Goal: Task Accomplishment & Management: Complete application form

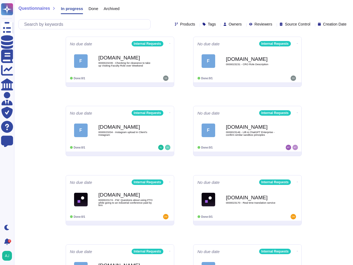
scroll to position [70, 0]
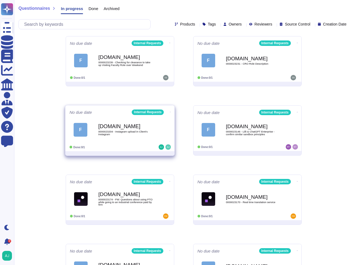
click at [163, 122] on span "F Force.com 0000023204 - Instagram upload in Client's Instagram" at bounding box center [119, 129] width 101 height 22
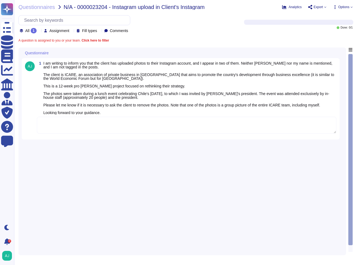
click at [40, 74] on icon at bounding box center [99, 108] width 121 height 69
click at [189, 30] on div "All 1 Assignment Fill types Comments" at bounding box center [127, 24] width 218 height 18
click at [30, 8] on span "Questionnaires" at bounding box center [36, 6] width 37 height 5
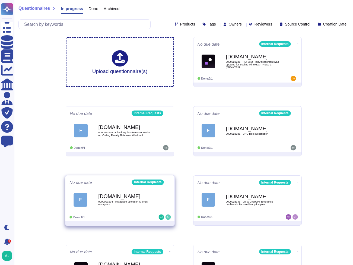
click at [169, 182] on icon at bounding box center [169, 182] width 1 height 0
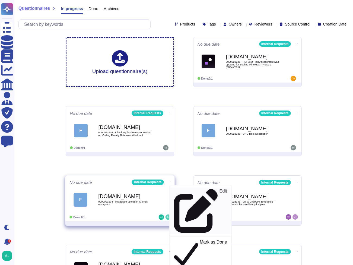
click at [219, 191] on p "Edit" at bounding box center [223, 211] width 8 height 44
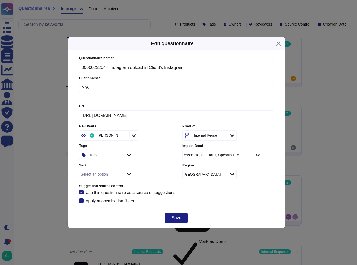
drag, startPoint x: 104, startPoint y: 91, endPoint x: 70, endPoint y: 89, distance: 33.7
click at [70, 89] on div "Questionnaire name * 0000023204 - Instagram upload in Client's Instagram Client…" at bounding box center [176, 129] width 216 height 158
paste input "ICARE Chilean Institute of Rational Business Administration"
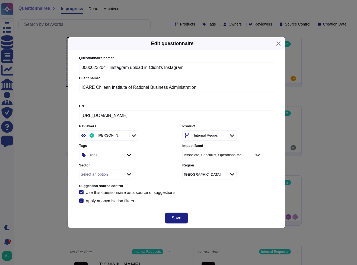
type input "ICARE Chilean Institute of Rational Business Administration"
click at [129, 173] on icon at bounding box center [129, 173] width 4 height 5
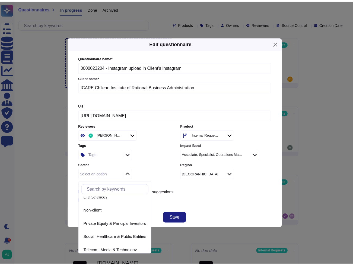
scroll to position [91, 0]
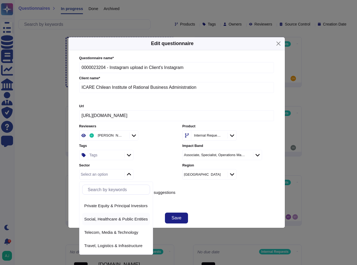
click at [130, 219] on span "Social, Healthcare & Public Entities" at bounding box center [115, 218] width 63 height 5
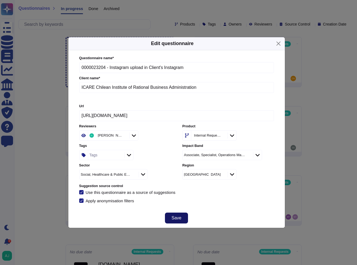
click at [170, 218] on button "Save" at bounding box center [176, 217] width 23 height 11
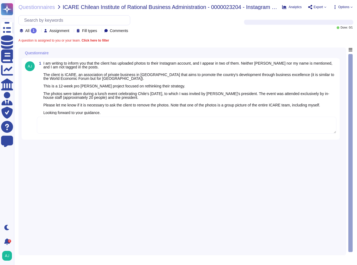
click at [172, 133] on textarea at bounding box center [186, 125] width 299 height 17
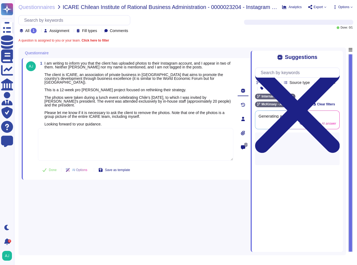
paste textarea "0000023204 – Thank you for your patience while we reviewed your query. Indeed, …"
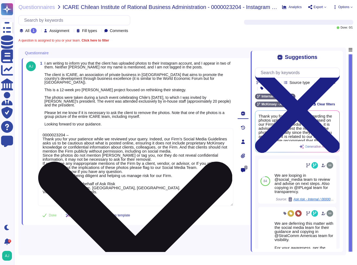
click at [61, 133] on textarea "0000023204 – Thank you for your patience while we reviewed your query. Indeed, …" at bounding box center [135, 167] width 195 height 78
click at [77, 135] on textarea "0000023204 – Thank you for your patience while we reviewed your query. Indeed, …" at bounding box center [135, 167] width 195 height 78
paste textarea "Indeed, our Firm’s Social Media Guidelines asks us to be cautious about what is…"
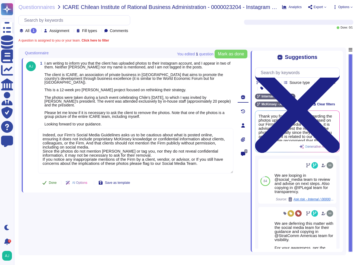
type textarea "Indeed, our Firm’s Social Media Guidelines asks us to be cautious about what is…"
click at [51, 180] on div "Done AI Options Save as template" at bounding box center [86, 182] width 96 height 13
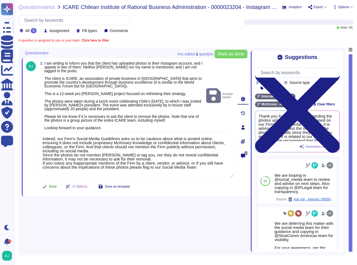
click at [52, 186] on span "Done" at bounding box center [53, 186] width 8 height 3
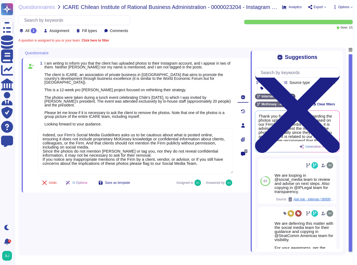
click at [44, 11] on div "Questionnaires ICARE Chilean Institute of Rational Business Administration - 00…" at bounding box center [185, 132] width 343 height 265
click at [45, 8] on span "Questionnaires" at bounding box center [36, 6] width 37 height 5
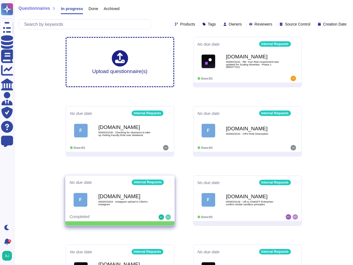
click at [169, 181] on icon at bounding box center [169, 181] width 1 height 1
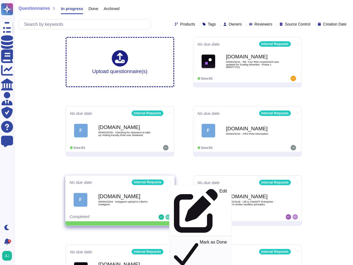
click at [199, 239] on p "Mark as Done" at bounding box center [212, 253] width 27 height 28
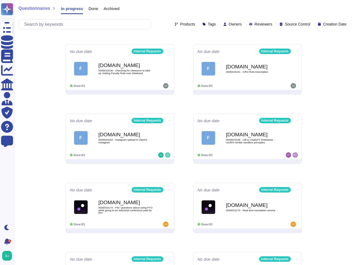
scroll to position [63, 0]
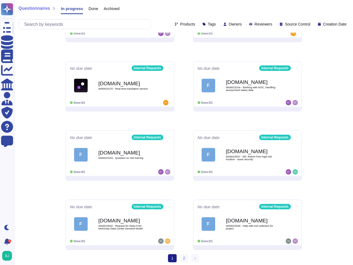
scroll to position [185, 0]
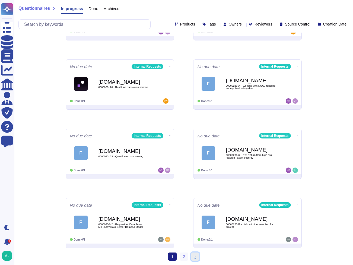
click at [195, 256] on span "›" at bounding box center [194, 256] width 1 height 4
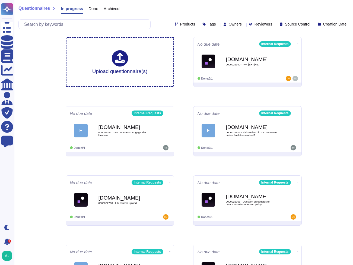
scroll to position [116, 0]
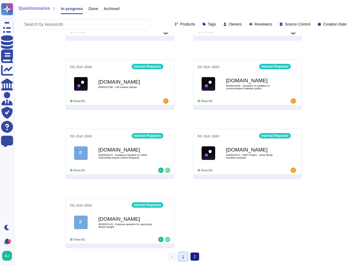
click at [184, 258] on link "1" at bounding box center [183, 256] width 9 height 8
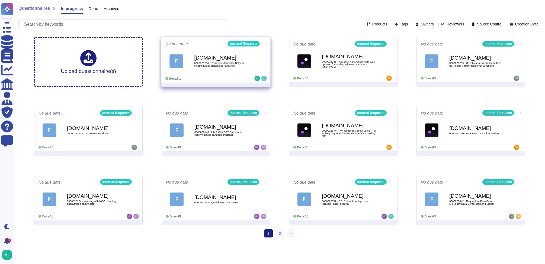
click at [234, 80] on div at bounding box center [250, 78] width 34 height 5
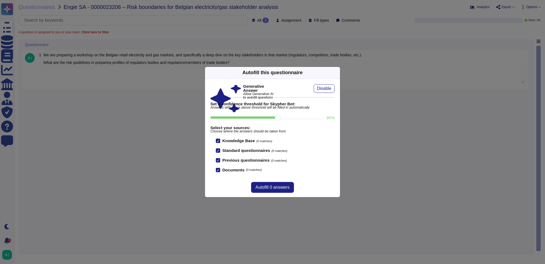
click at [290, 221] on div "Autofill this questionnaire Generative Answer Allow Generative AI to autofill q…" at bounding box center [272, 132] width 545 height 264
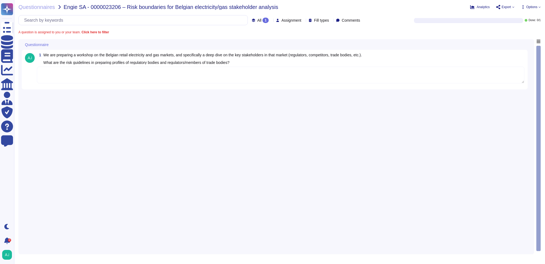
click at [194, 75] on textarea at bounding box center [280, 75] width 487 height 17
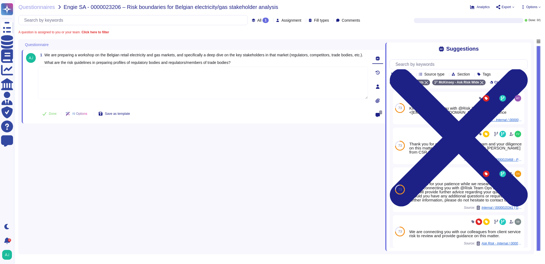
paste textarea "We suggest following these general principles of risk management: Ensure that a…"
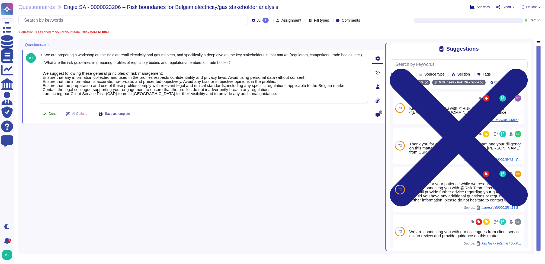
type textarea "We suggest following these general principles of risk management: Ensure that a…"
click at [52, 115] on span "Done" at bounding box center [53, 113] width 8 height 3
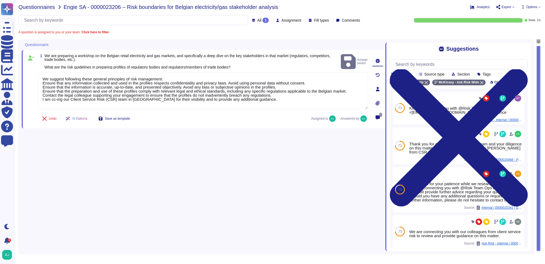
click at [43, 8] on span "Questionnaires" at bounding box center [36, 6] width 37 height 5
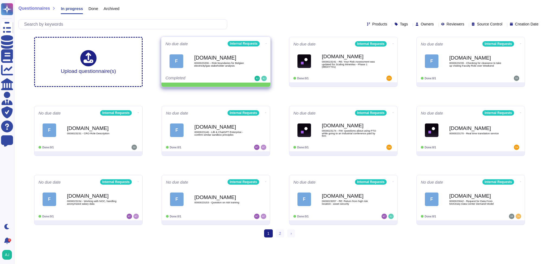
click at [266, 43] on icon at bounding box center [266, 43] width 1 height 1
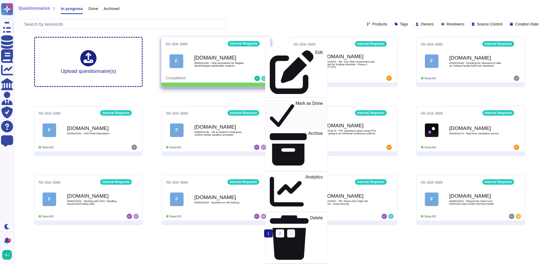
click at [300, 101] on div "Mark as Done" at bounding box center [296, 115] width 53 height 28
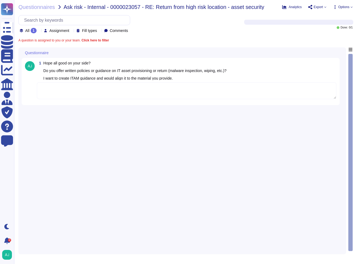
click at [146, 90] on textarea at bounding box center [187, 90] width 300 height 17
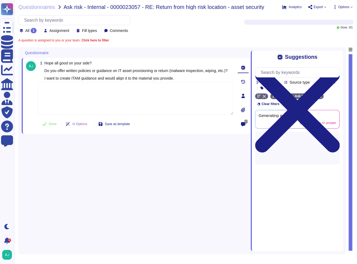
paste textarea "The Device Carriage Standard lays out requirements when traveling to [GEOGRAPHI…"
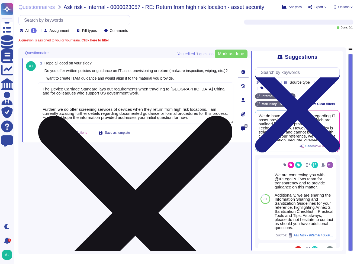
click at [158, 105] on textarea "The Device Carriage Standard lays out requirements when traveling to [GEOGRAPHI…" at bounding box center [135, 102] width 195 height 41
drag, startPoint x: 60, startPoint y: 121, endPoint x: 214, endPoint y: 127, distance: 154.6
click at [214, 124] on div "The Device Carriage Standard lays out requirements when traveling to [GEOGRAPHI…" at bounding box center [135, 103] width 195 height 42
click at [148, 108] on textarea "The Device Carriage Standard lays out requirements when traveling to [GEOGRAPHI…" at bounding box center [135, 102] width 195 height 41
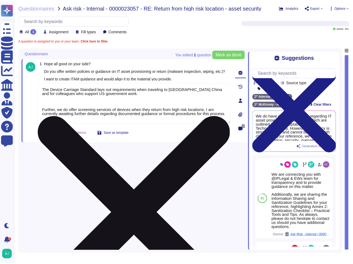
scroll to position [0, 0]
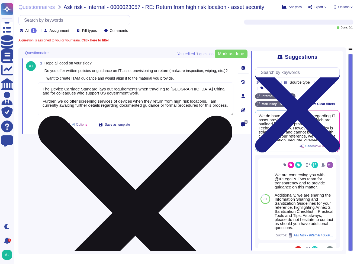
click at [150, 114] on textarea "The Device Carriage Standard lays out requirements when traveling to [GEOGRAPHI…" at bounding box center [135, 98] width 195 height 33
paste textarea "Thank you for your patience while we received additional information from our T…"
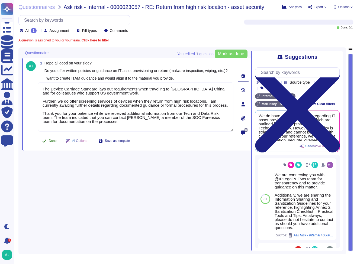
type textarea "The Device Carriage Standard lays out requirements when traveling to Mainland C…"
click at [52, 143] on span "Done" at bounding box center [53, 140] width 8 height 3
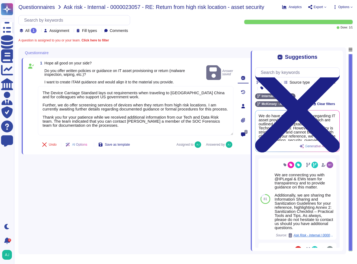
click at [28, 8] on span "Questionnaires" at bounding box center [36, 6] width 37 height 5
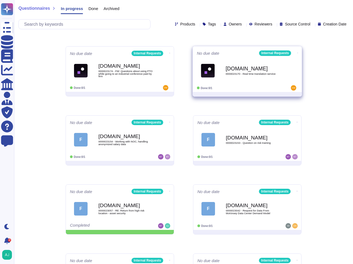
scroll to position [185, 0]
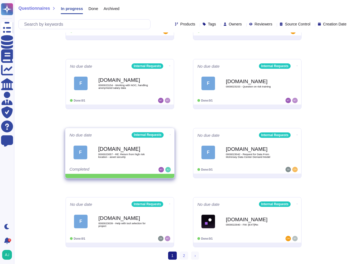
click at [170, 135] on icon at bounding box center [170, 135] width 1 height 0
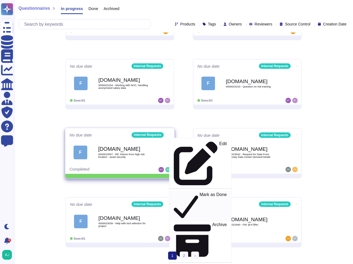
click at [200, 192] on p "Mark as Done" at bounding box center [213, 206] width 27 height 28
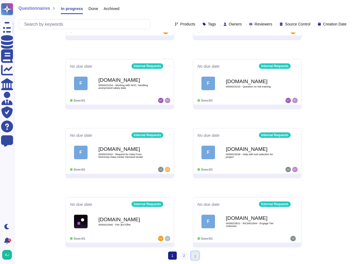
click at [197, 258] on link "› Next" at bounding box center [195, 256] width 8 height 8
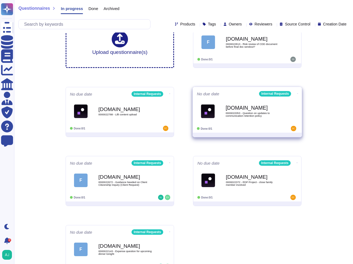
scroll to position [47, 0]
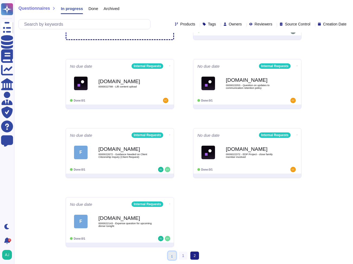
click at [171, 256] on span "‹" at bounding box center [171, 256] width 1 height 4
